Goal: Information Seeking & Learning: Find specific fact

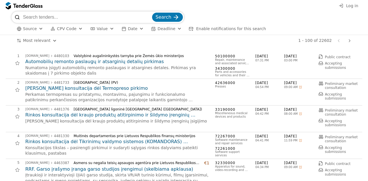
click at [63, 28] on span "CPV Code" at bounding box center [67, 28] width 20 height 5
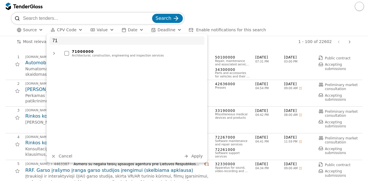
type input "71"
click at [82, 52] on div "71000000" at bounding box center [137, 52] width 130 height 4
click at [200, 153] on button "Apply" at bounding box center [193, 156] width 22 height 7
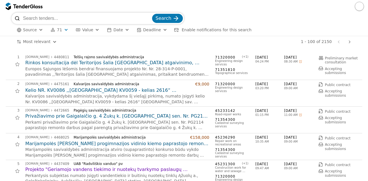
click at [152, 114] on h2 "Privažiavimo prie Gaigalaičio g. 4 Žukų k. [GEOGRAPHIC_DATA] sen. Nr. PG2114 pa…" at bounding box center [117, 116] width 184 height 6
